Goal: Book appointment/travel/reservation

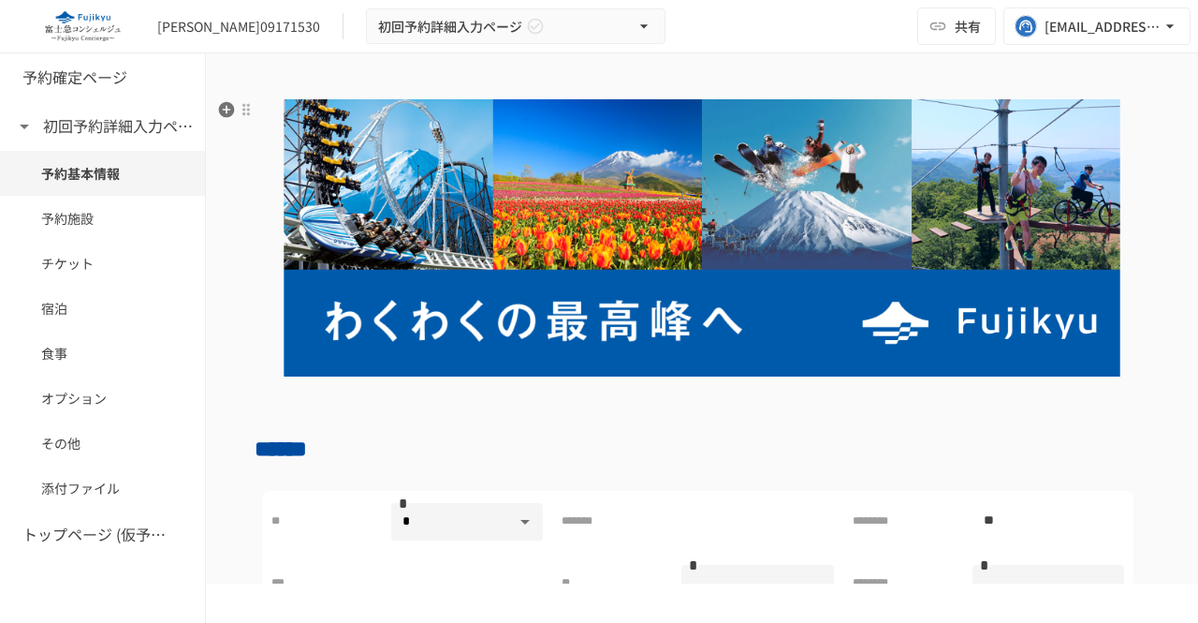
click at [538, 307] on img at bounding box center [702, 237] width 895 height 277
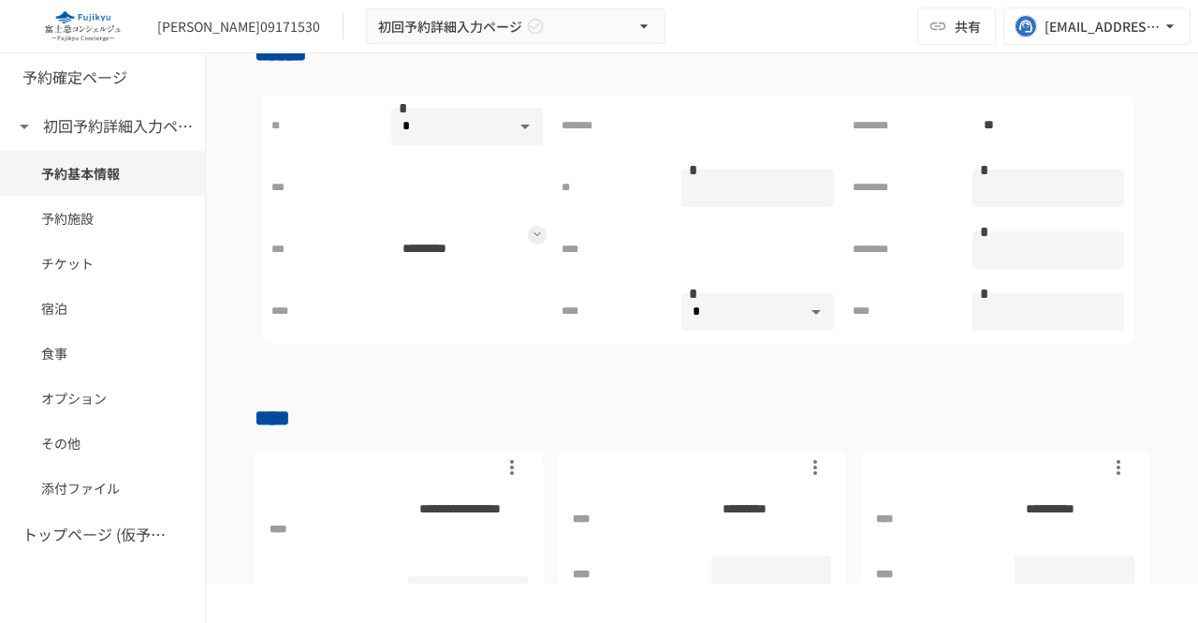
scroll to position [358, 0]
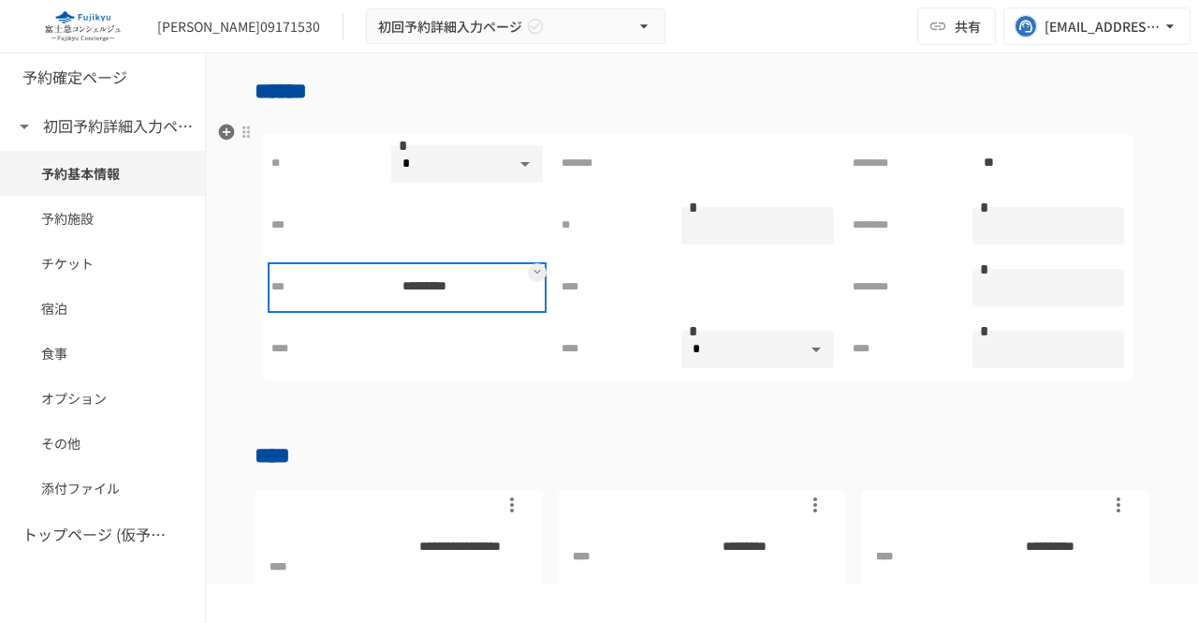
click at [447, 281] on p "*********" at bounding box center [449, 286] width 117 height 23
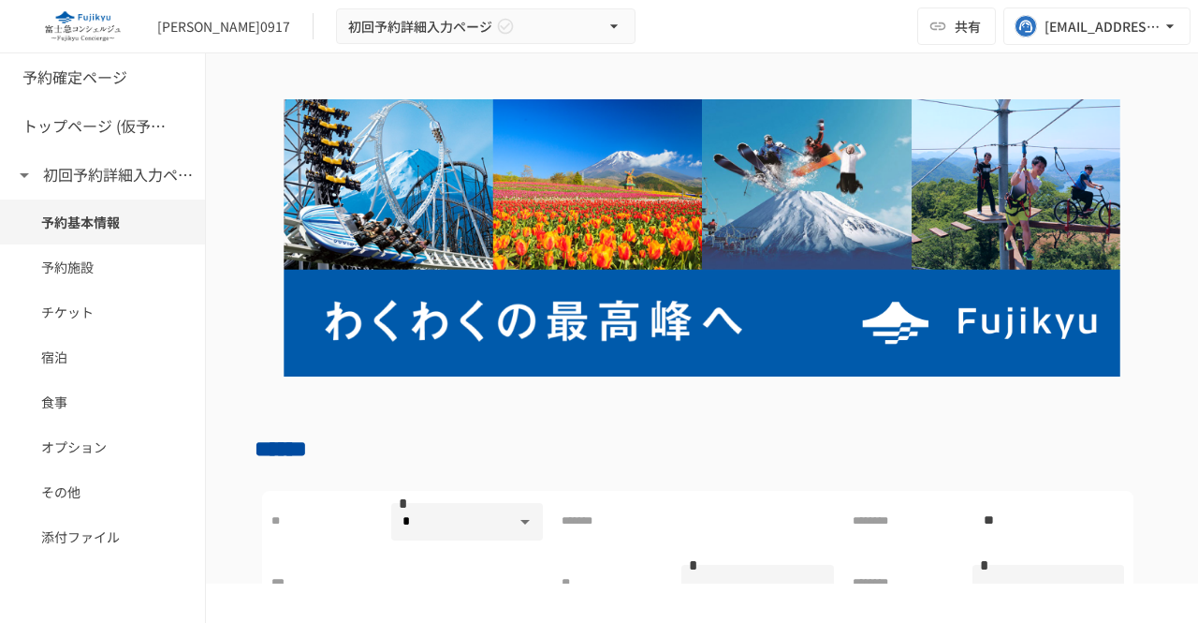
click at [670, 152] on img at bounding box center [702, 237] width 895 height 277
